Goal: Task Accomplishment & Management: Manage account settings

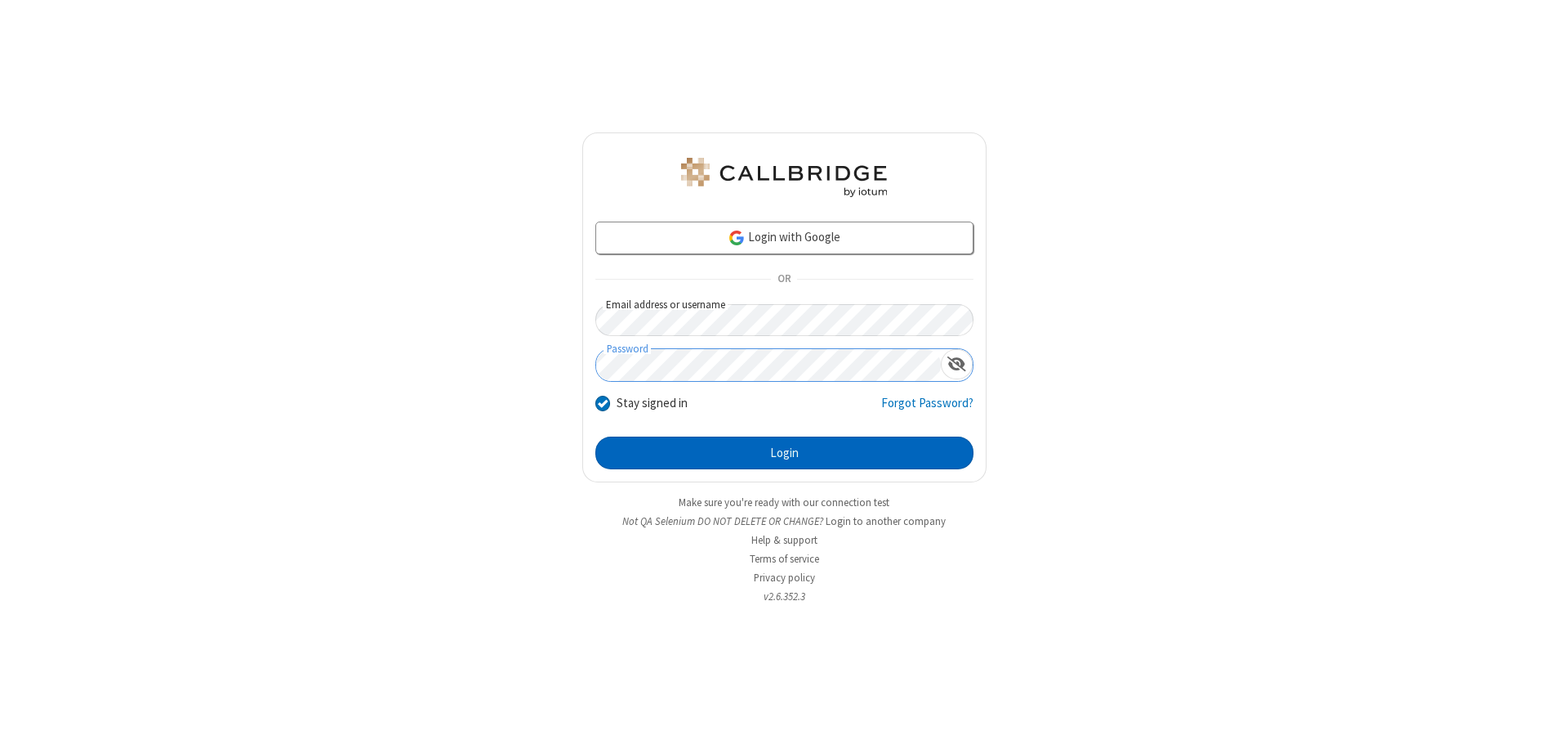
click at [784, 452] on button "Login" at bounding box center [784, 452] width 378 height 32
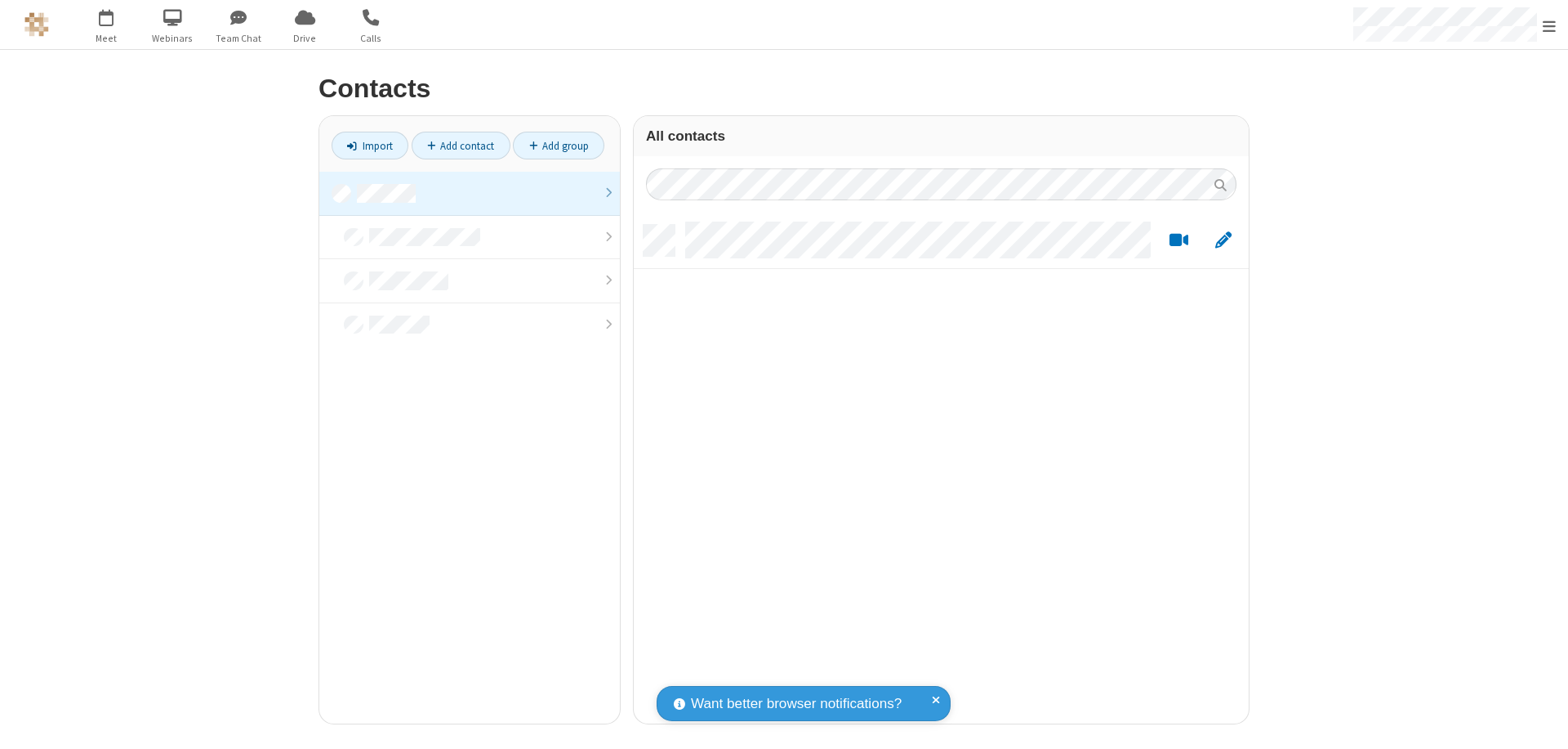
scroll to position [498, 603]
click at [469, 193] on link at bounding box center [470, 194] width 301 height 44
click at [370, 145] on link "Import" at bounding box center [370, 145] width 77 height 28
